Goal: Information Seeking & Learning: Learn about a topic

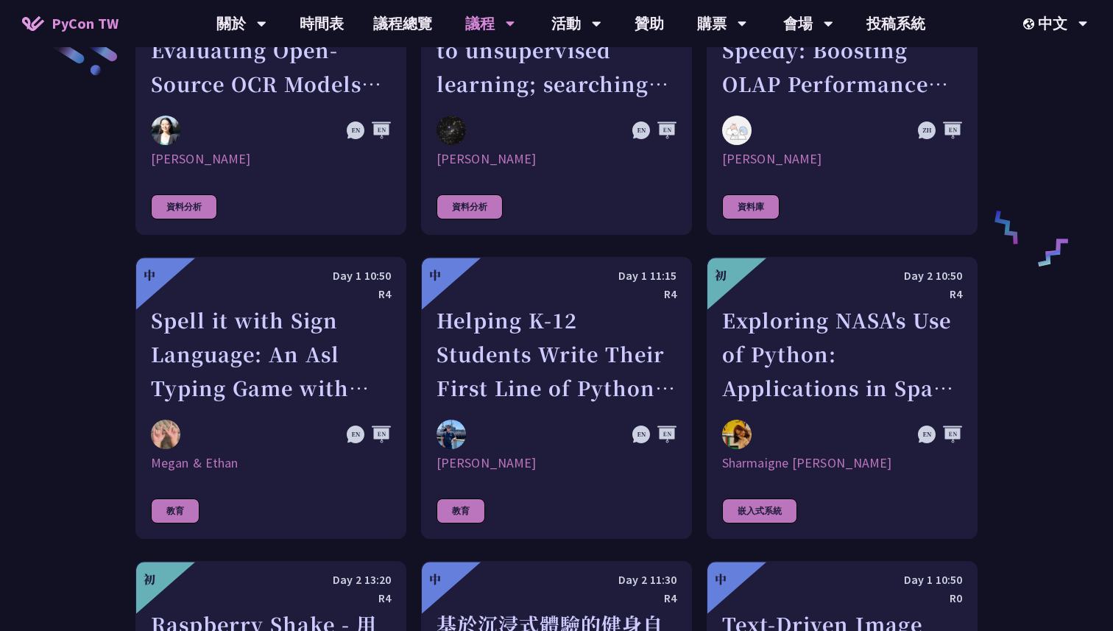
scroll to position [2489, 0]
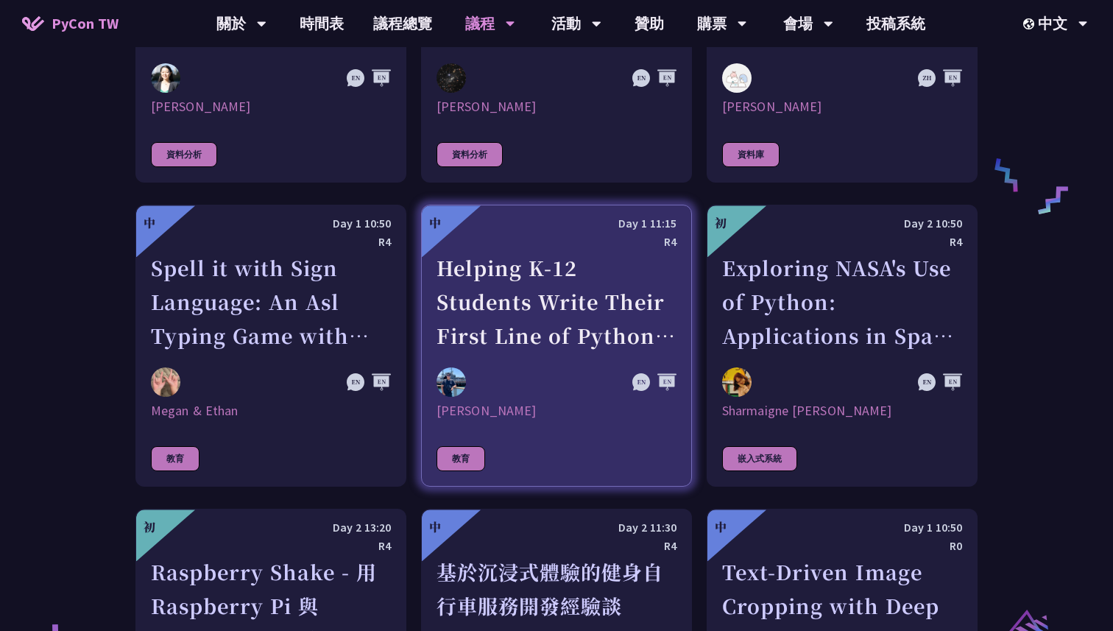
click at [545, 257] on div "Helping K-12 Students Write Their First Line of Python: Building a Game-Based L…" at bounding box center [557, 302] width 240 height 102
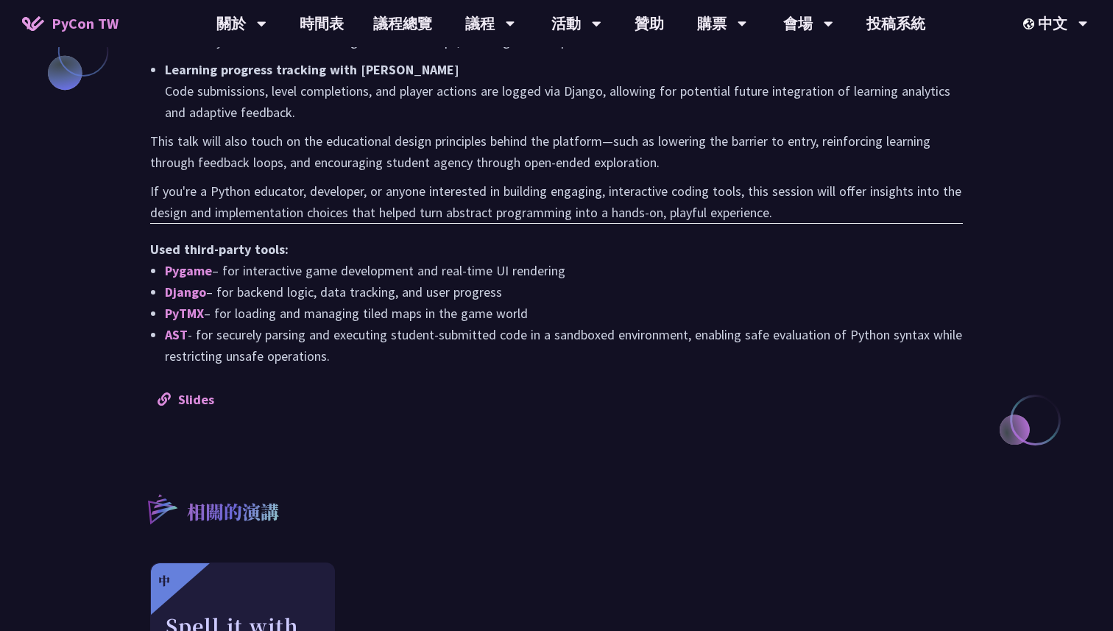
scroll to position [1268, 0]
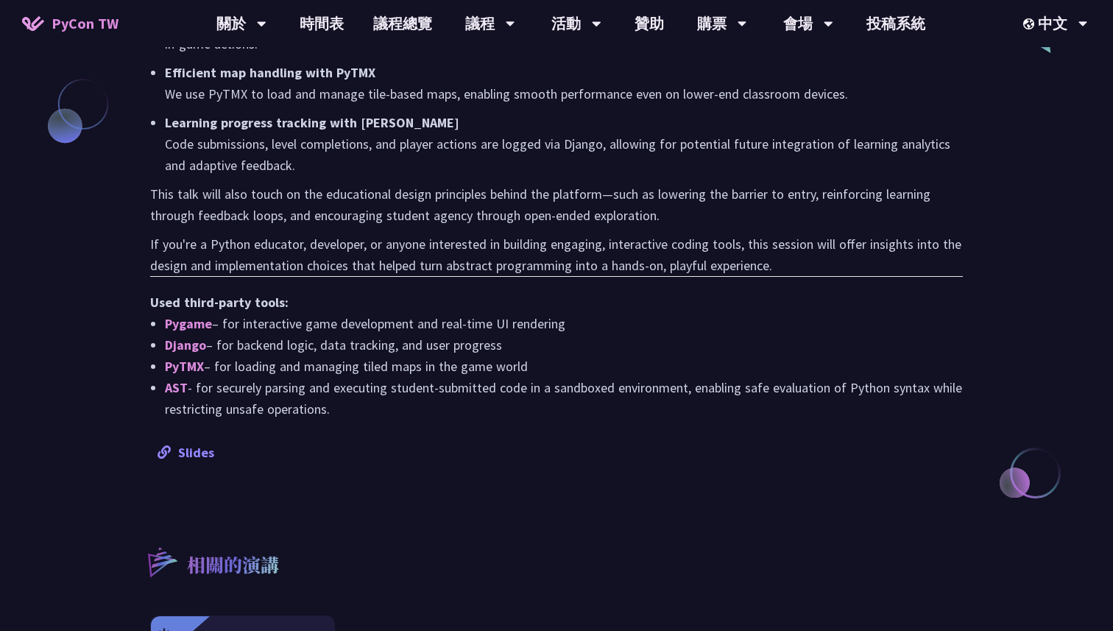
click at [199, 455] on link "Slides" at bounding box center [186, 452] width 57 height 17
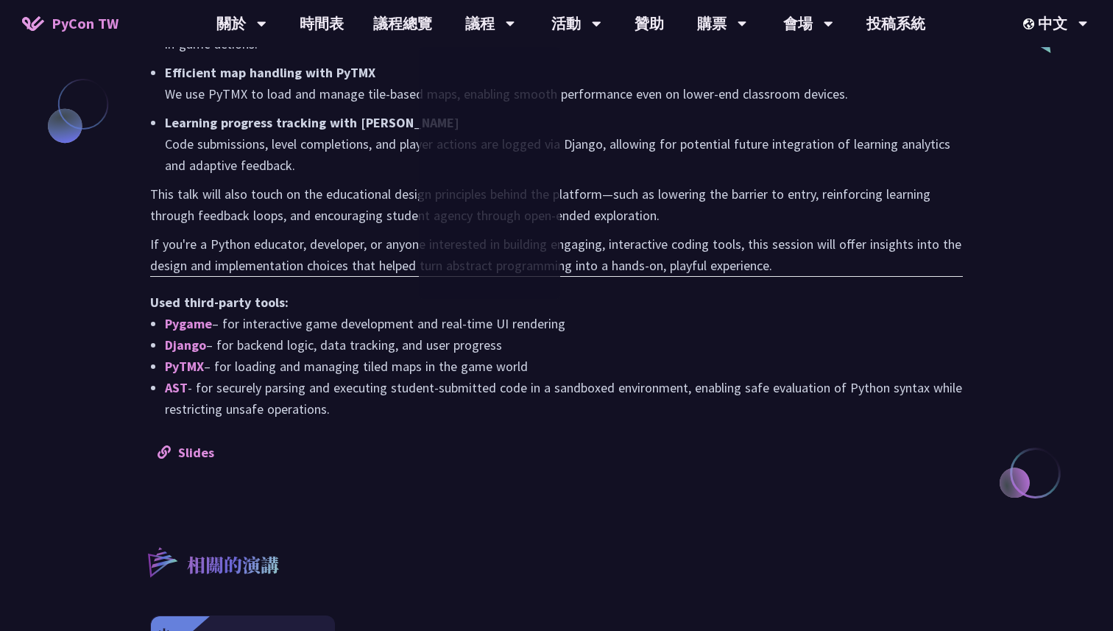
click at [453, 388] on li "AST - for securely parsing and executing student-submitted code in a sandboxed …" at bounding box center [564, 398] width 798 height 43
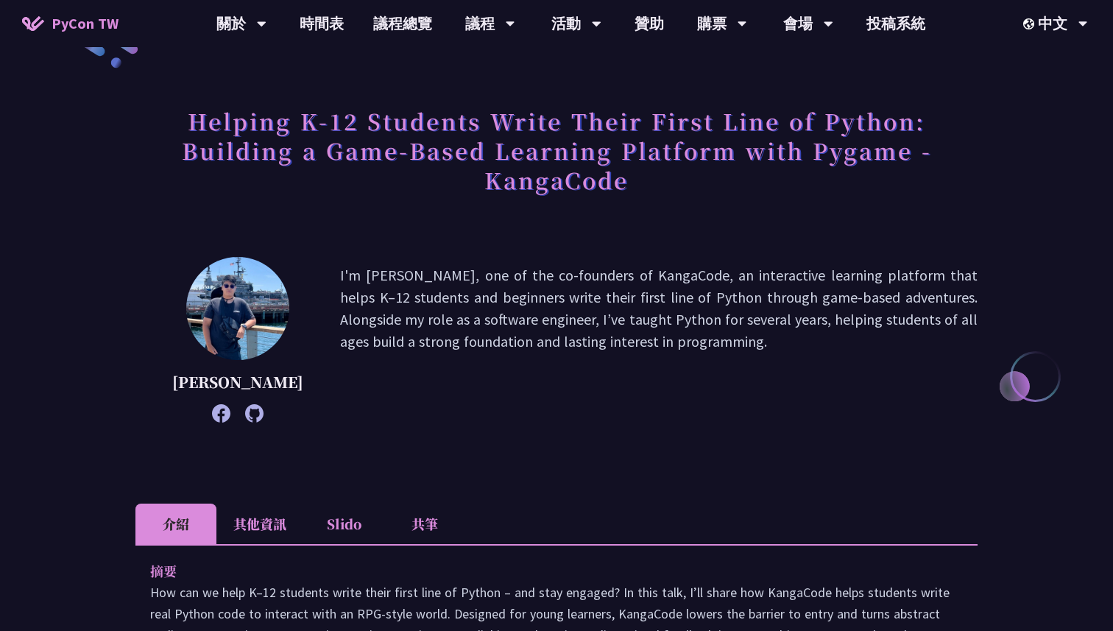
scroll to position [0, 0]
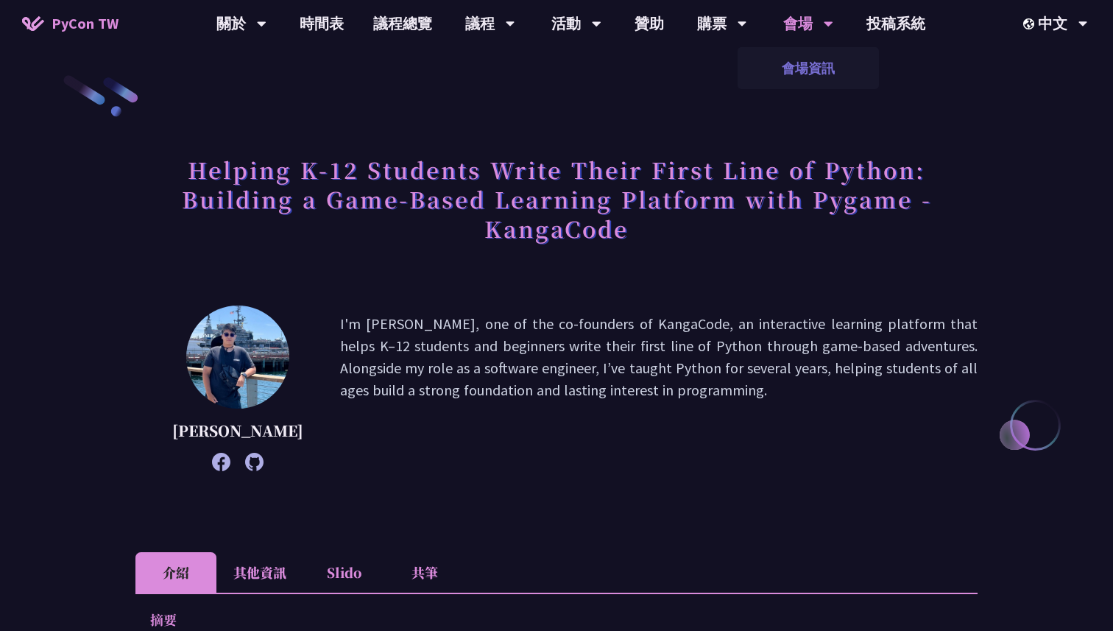
click at [814, 70] on link "會場資訊" at bounding box center [808, 68] width 141 height 35
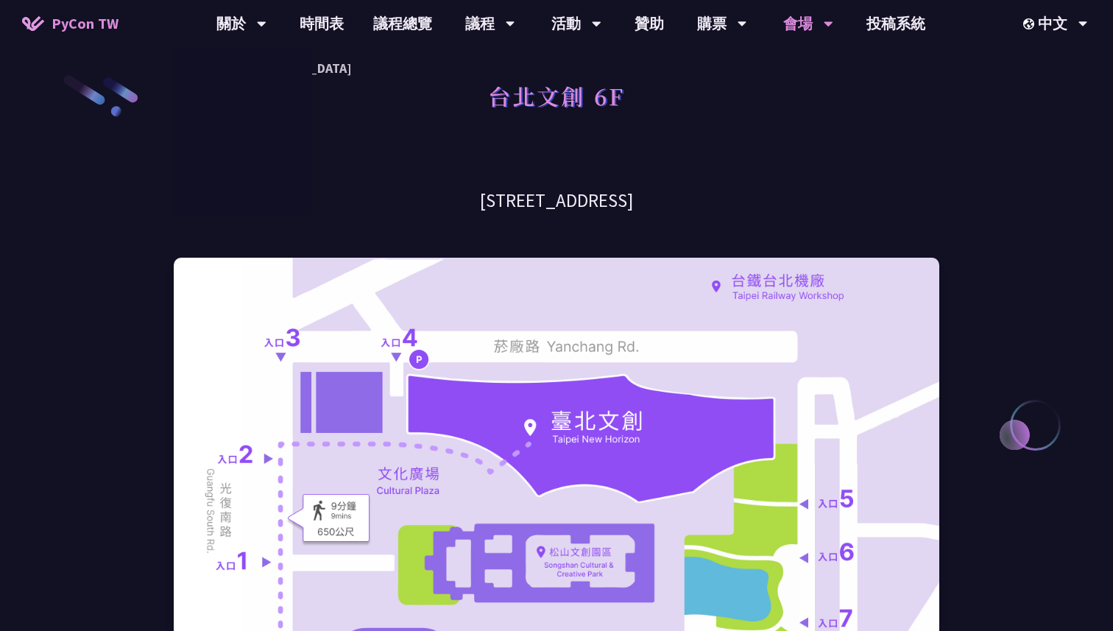
click at [94, 24] on span "PyCon TW" at bounding box center [85, 24] width 67 height 22
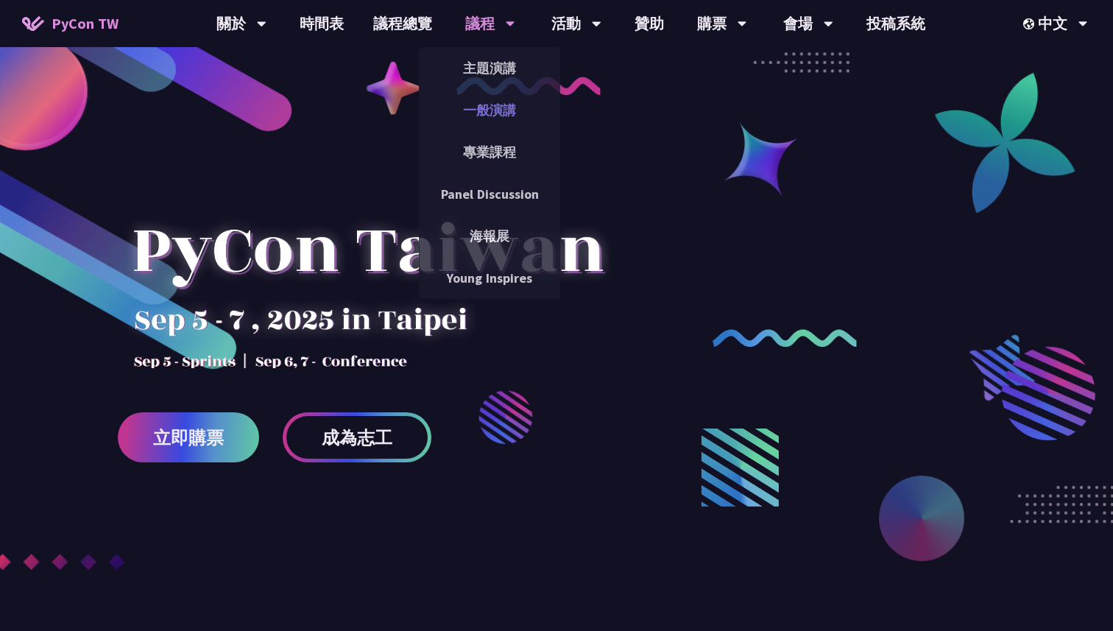
click at [508, 115] on link "一般演講" at bounding box center [489, 110] width 141 height 35
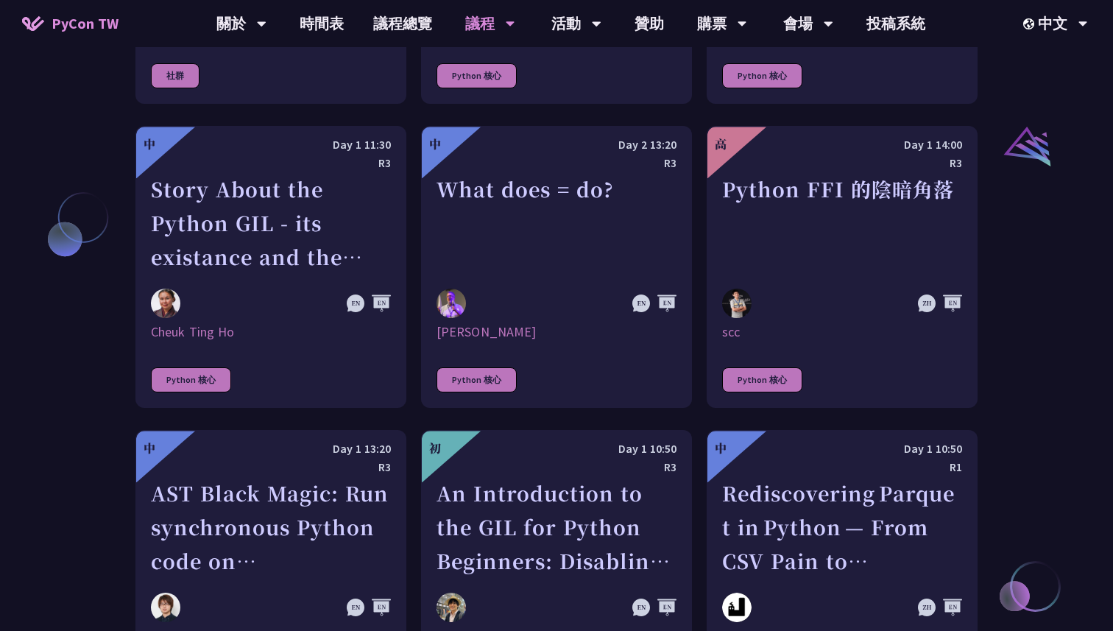
scroll to position [1662, 0]
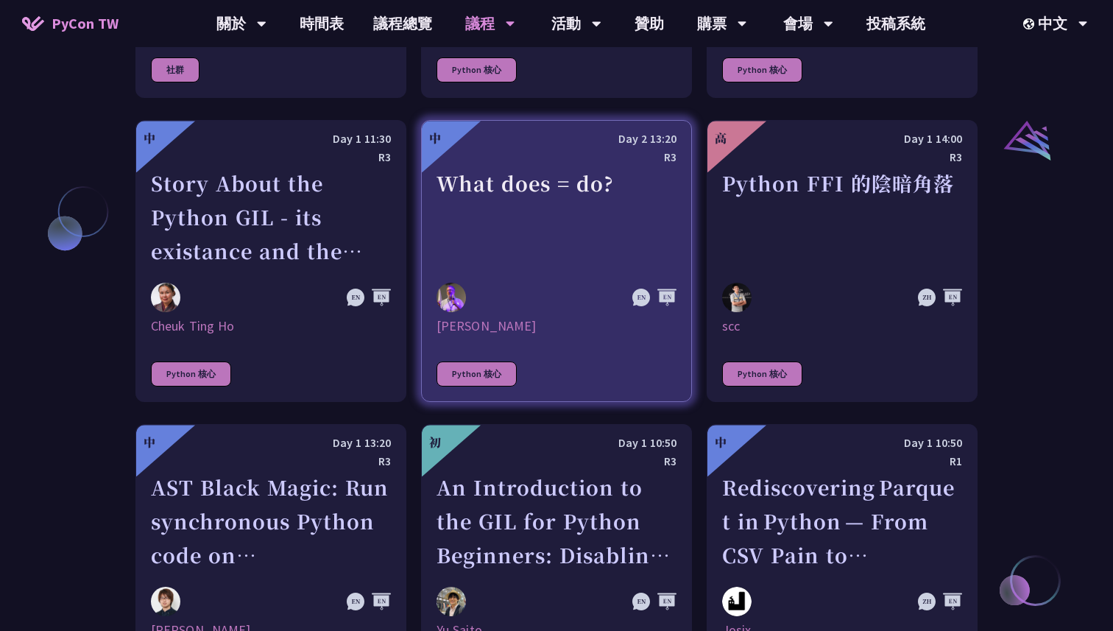
click at [507, 332] on div "Reuven M. Lerner" at bounding box center [557, 326] width 240 height 18
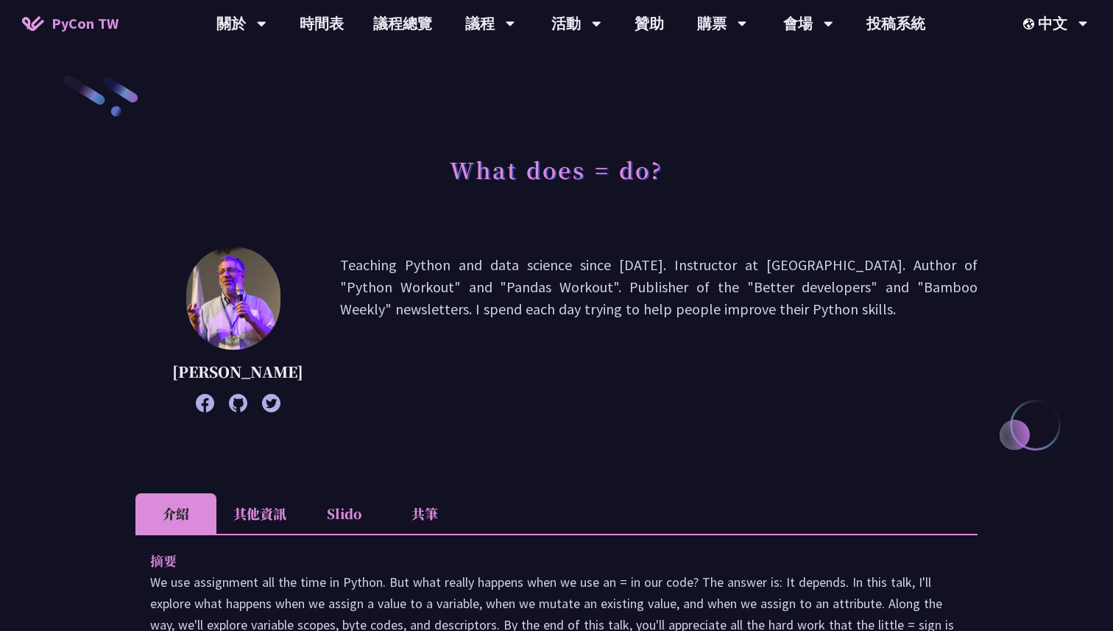
drag, startPoint x: 258, startPoint y: 390, endPoint x: 189, endPoint y: 377, distance: 69.7
click at [189, 377] on p "Reuven M. Lerner" at bounding box center [237, 372] width 131 height 22
copy p "Reuven M. Lerner"
